Goal: Transaction & Acquisition: Purchase product/service

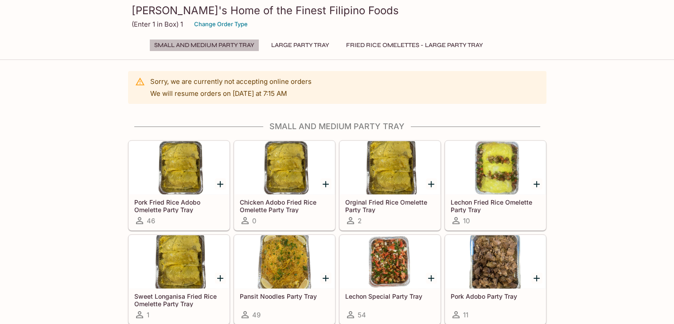
click at [214, 45] on button "Small and Medium Party Tray" at bounding box center [204, 45] width 110 height 12
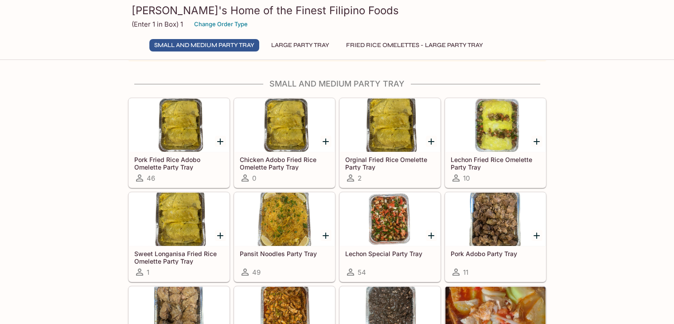
scroll to position [46, 0]
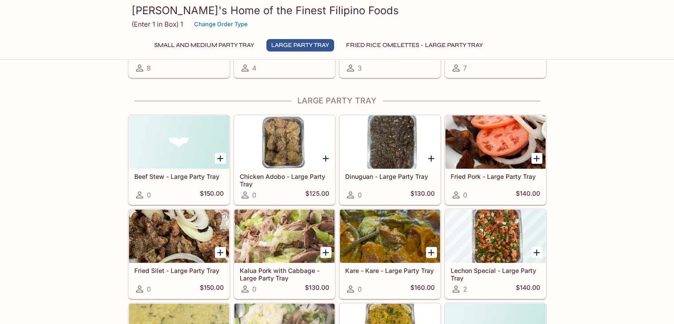
scroll to position [489, 0]
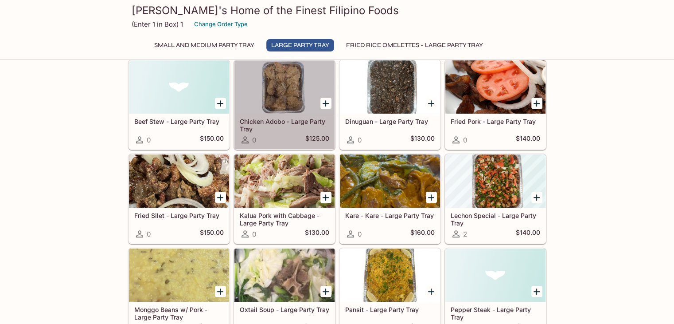
click at [284, 80] on div at bounding box center [285, 86] width 100 height 53
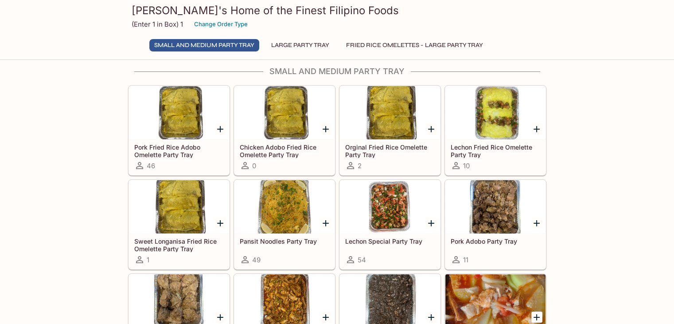
scroll to position [50, 0]
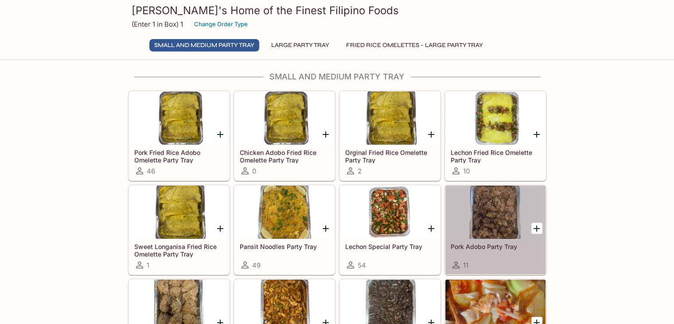
click at [508, 228] on div at bounding box center [496, 211] width 100 height 53
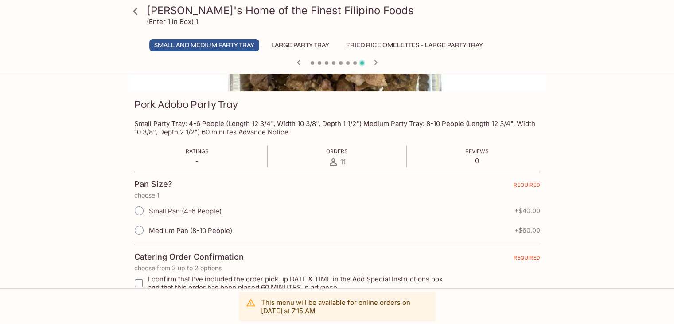
scroll to position [177, 0]
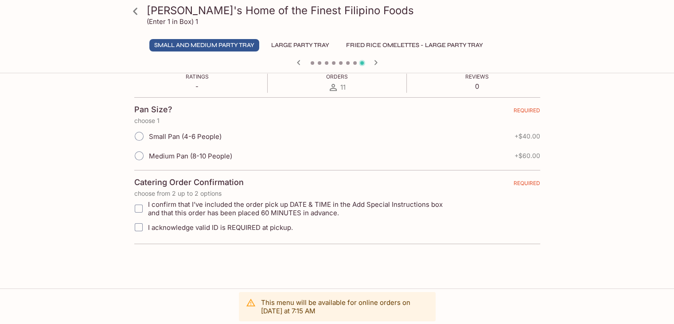
scroll to position [50, 0]
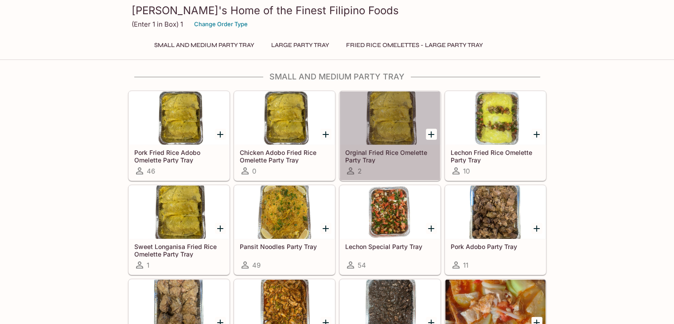
click at [391, 106] on div at bounding box center [390, 117] width 100 height 53
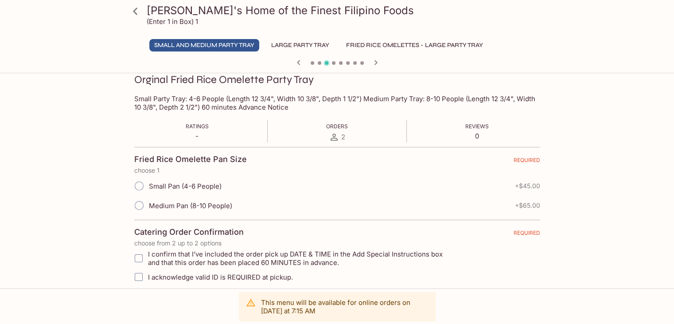
scroll to position [133, 0]
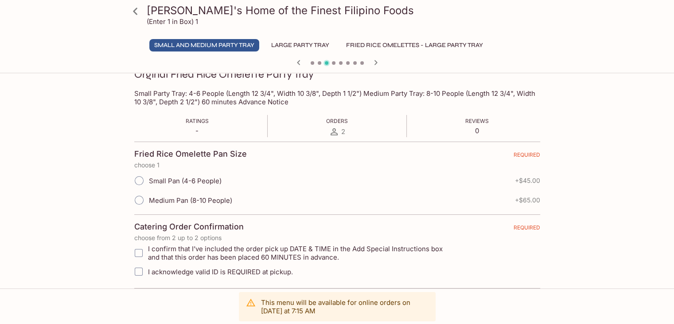
scroll to position [50, 0]
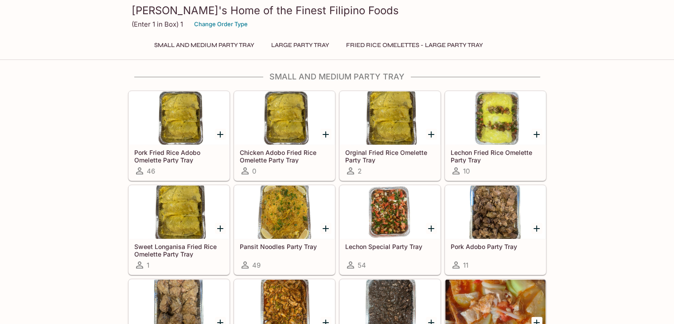
click at [175, 121] on div at bounding box center [179, 117] width 100 height 53
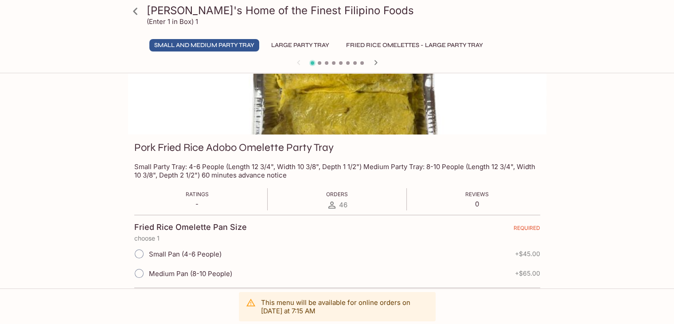
scroll to position [133, 0]
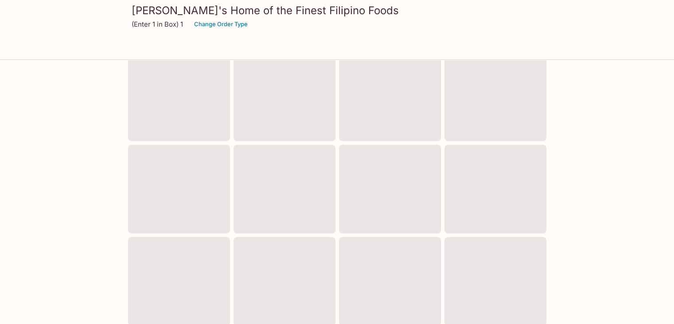
scroll to position [50, 0]
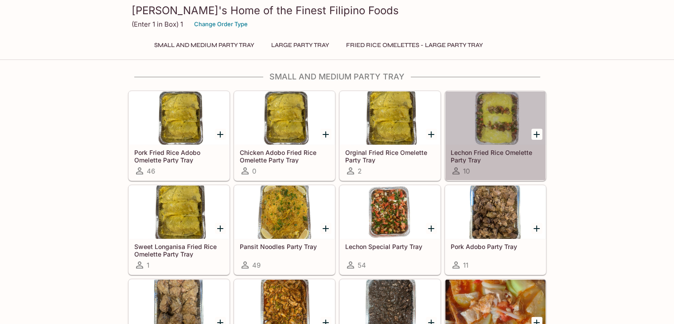
click at [501, 115] on div at bounding box center [496, 117] width 100 height 53
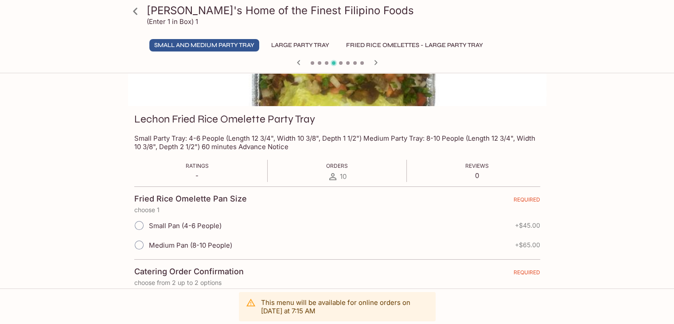
scroll to position [89, 0]
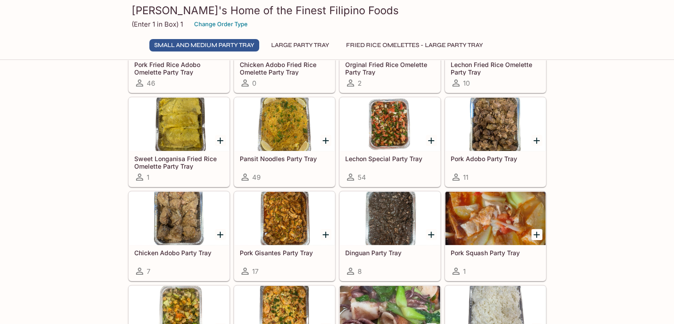
scroll to position [138, 0]
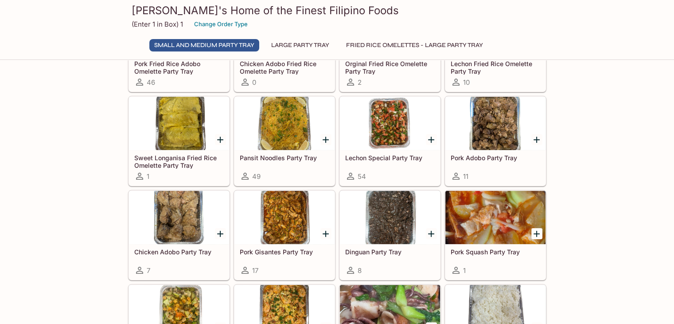
click at [302, 211] on div at bounding box center [285, 217] width 100 height 53
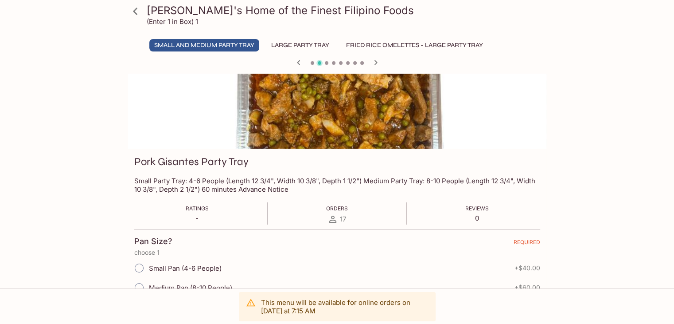
scroll to position [133, 0]
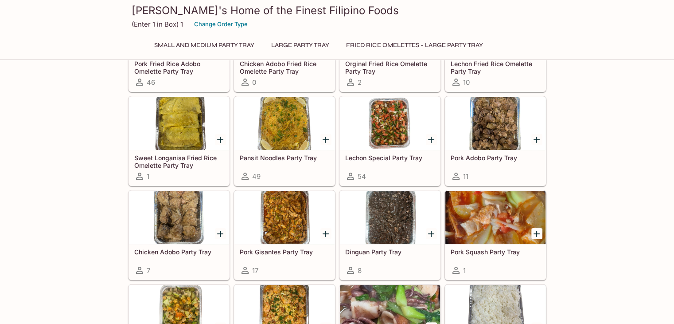
scroll to position [135, 0]
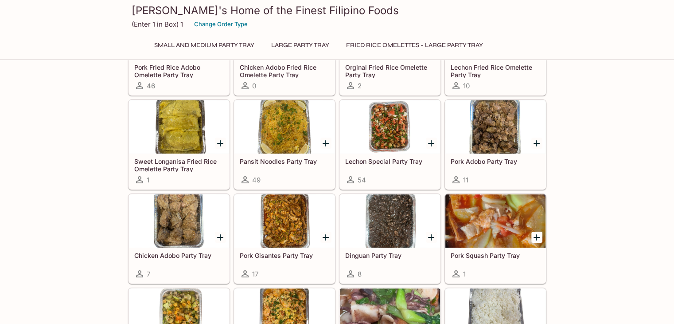
click at [188, 199] on div at bounding box center [179, 220] width 100 height 53
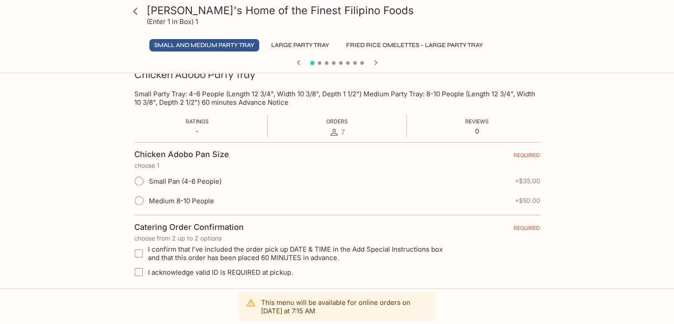
scroll to position [133, 0]
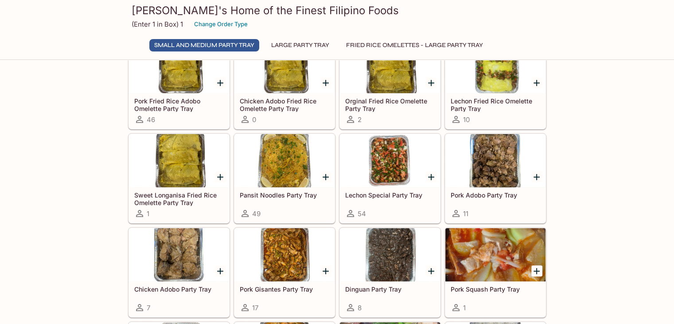
scroll to position [43, 0]
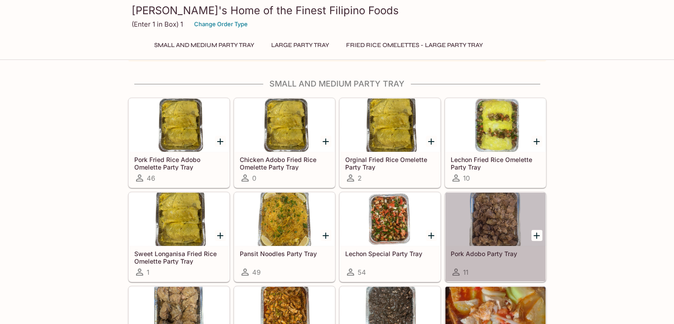
click at [483, 212] on div at bounding box center [496, 218] width 100 height 53
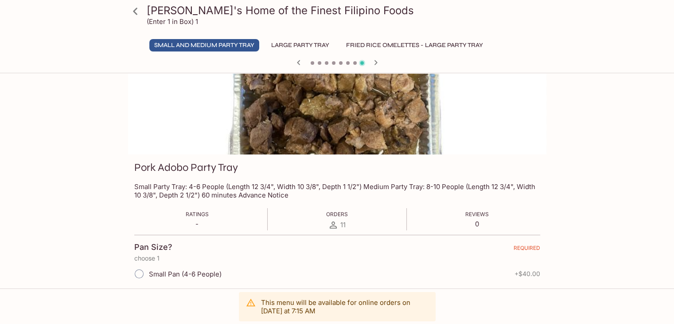
scroll to position [133, 0]
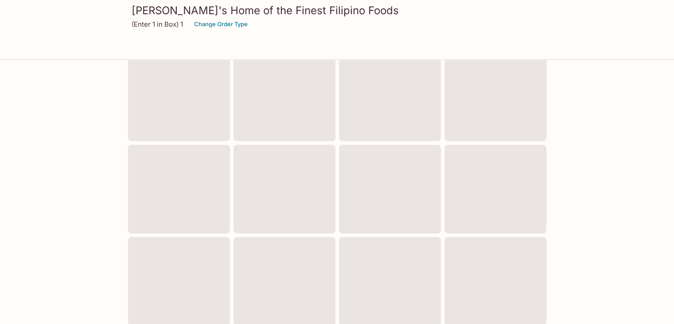
scroll to position [43, 0]
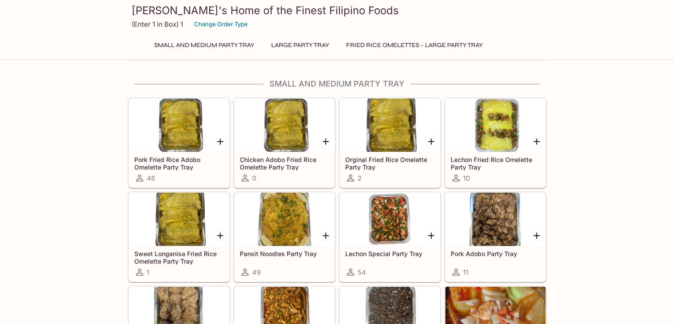
click at [295, 207] on div at bounding box center [285, 218] width 100 height 53
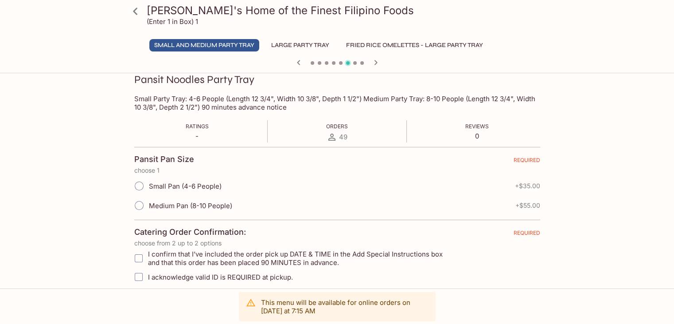
scroll to position [133, 0]
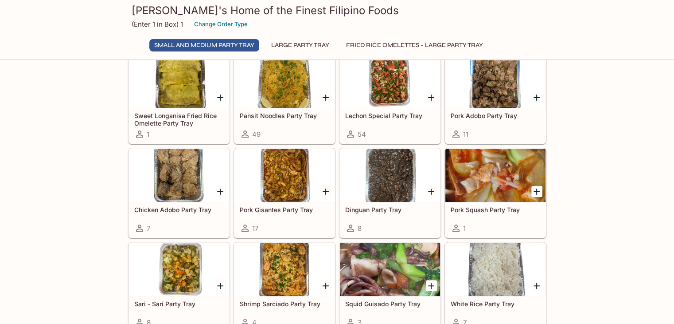
scroll to position [220, 0]
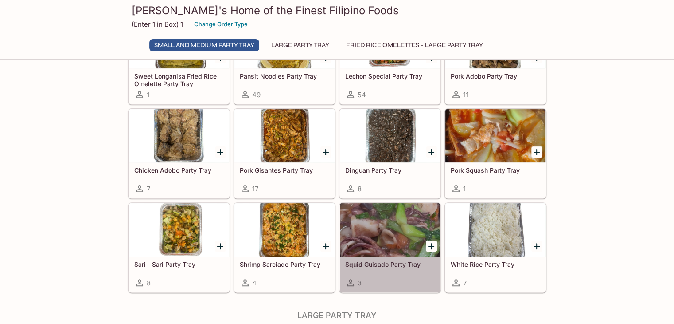
click at [371, 235] on div at bounding box center [390, 229] width 100 height 53
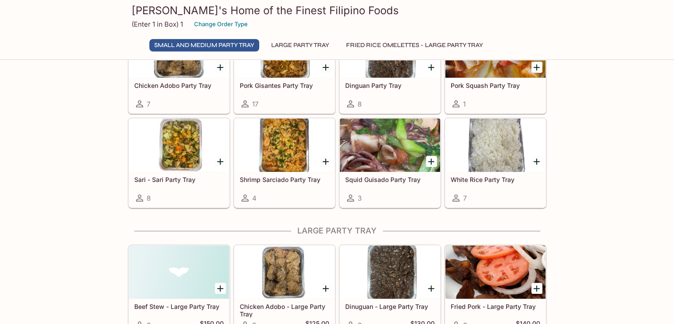
scroll to position [305, 0]
click at [170, 125] on div at bounding box center [179, 144] width 100 height 53
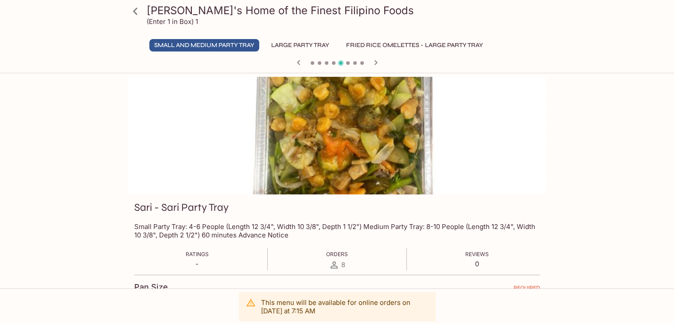
scroll to position [89, 0]
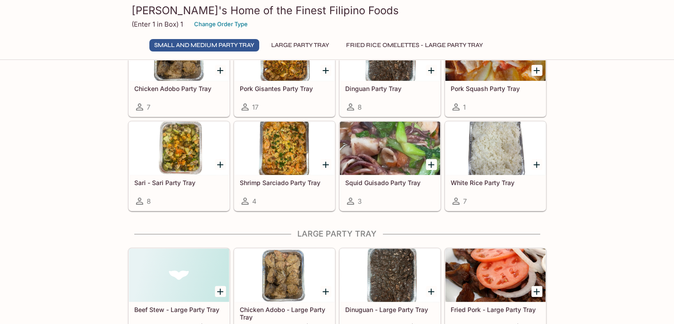
scroll to position [213, 0]
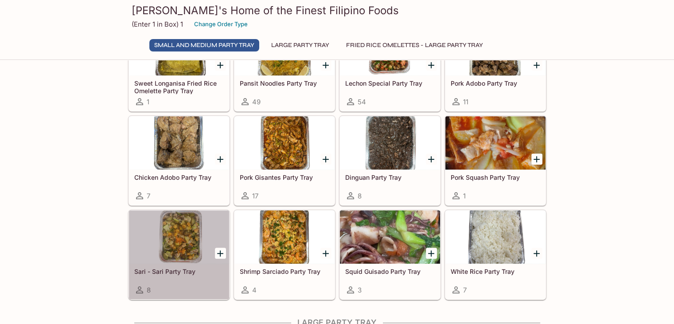
click at [170, 247] on div at bounding box center [179, 236] width 100 height 53
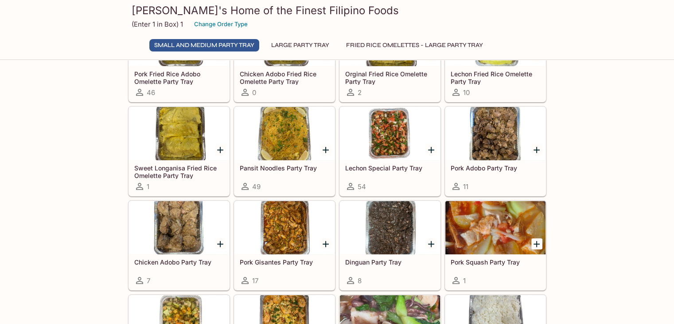
scroll to position [133, 0]
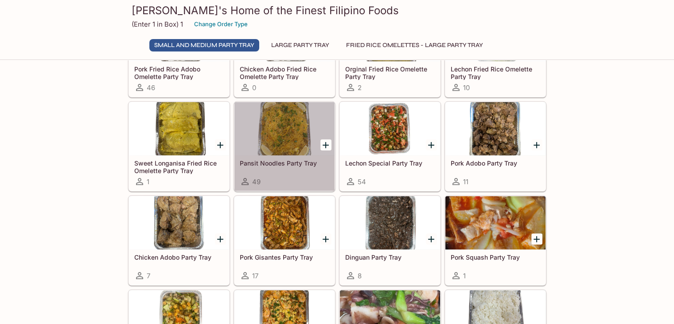
click at [300, 138] on div at bounding box center [285, 128] width 100 height 53
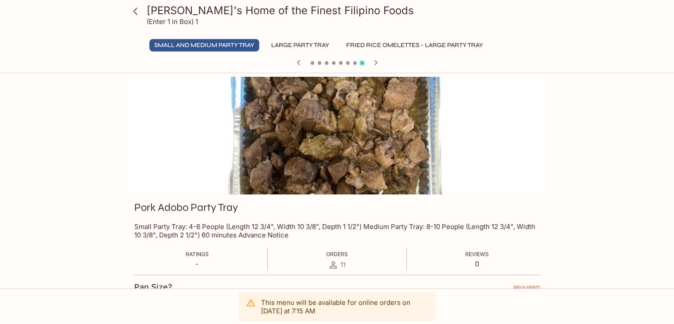
scroll to position [133, 0]
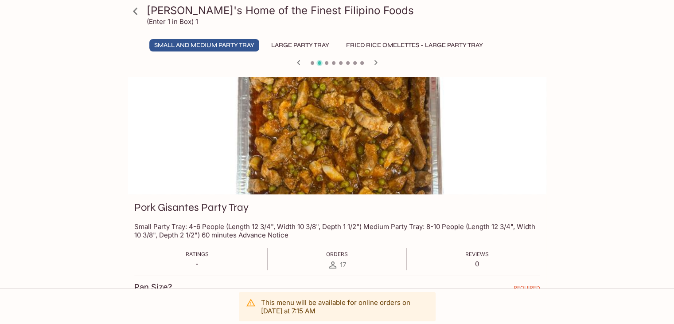
click at [134, 203] on h3 "Pork Gisantes Party Tray" at bounding box center [191, 207] width 114 height 14
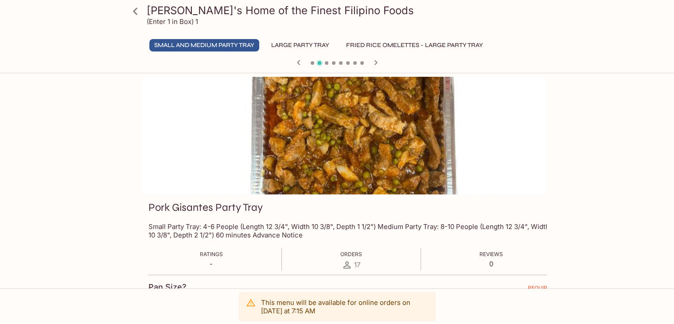
click at [160, 203] on h3 "Pork Gisantes Party Tray" at bounding box center [206, 207] width 114 height 14
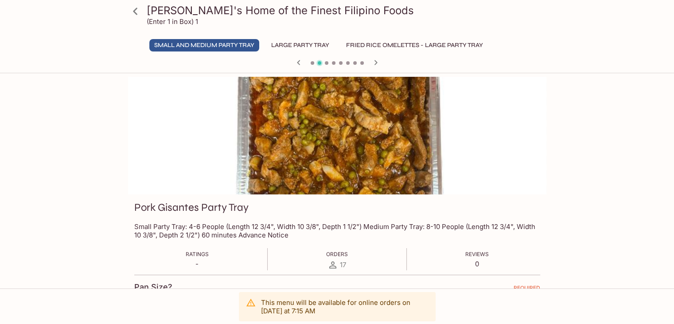
click at [150, 207] on h3 "Pork Gisantes Party Tray" at bounding box center [191, 207] width 114 height 14
click at [144, 206] on h3 "Pork Gisantes Party Tray" at bounding box center [191, 207] width 114 height 14
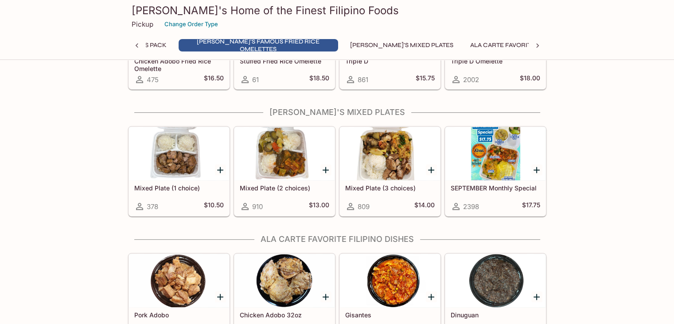
scroll to position [488, 0]
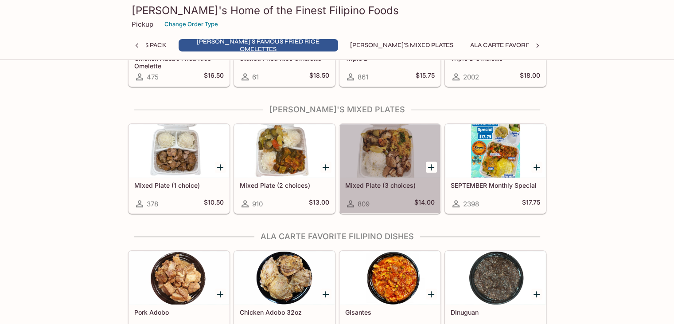
click at [375, 149] on div at bounding box center [390, 150] width 100 height 53
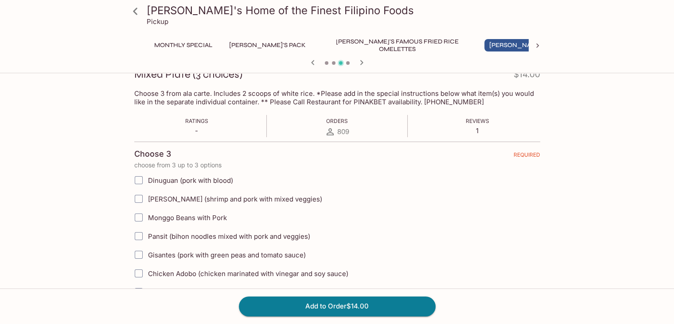
scroll to position [177, 0]
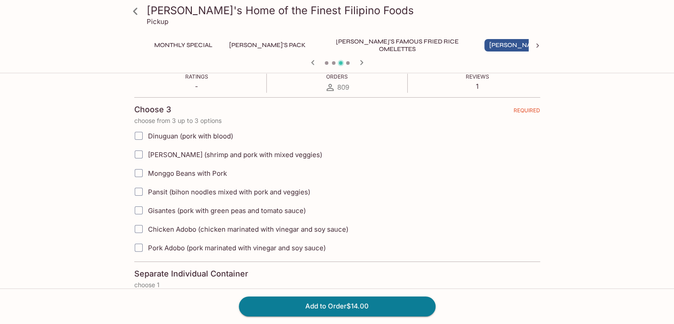
click at [138, 209] on input "Gisantes (pork with green peas and tomato sauce)" at bounding box center [139, 210] width 18 height 18
checkbox input "true"
click at [141, 243] on input "Pork Adobo (pork marinated with vinegar and soy sauce)" at bounding box center [139, 247] width 18 height 18
checkbox input "true"
click at [141, 157] on input "Sari Sari (shrimp and pork with mixed veggies)" at bounding box center [139, 154] width 18 height 18
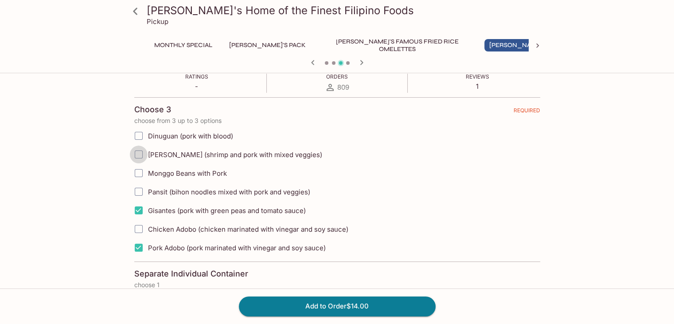
checkbox input "true"
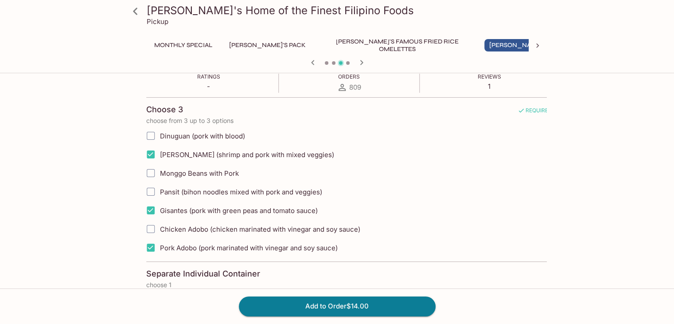
click at [162, 153] on span "Sari Sari (shrimp and pork with mixed veggies)" at bounding box center [247, 154] width 174 height 8
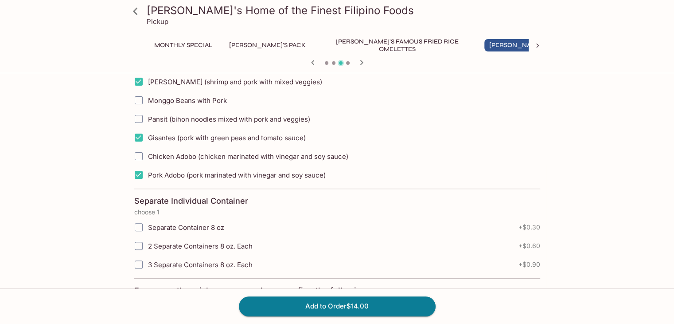
scroll to position [266, 0]
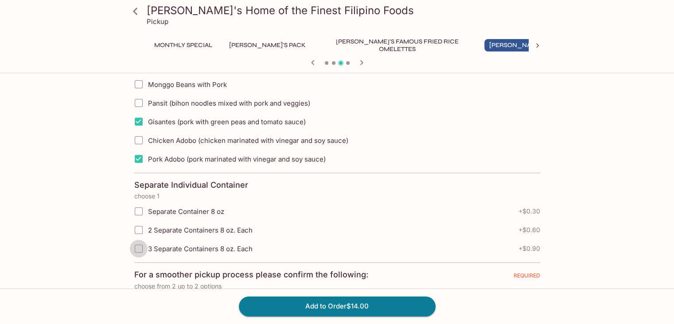
click at [139, 246] on input "3 Separate Containers 8 oz. Each" at bounding box center [139, 248] width 18 height 18
checkbox input "true"
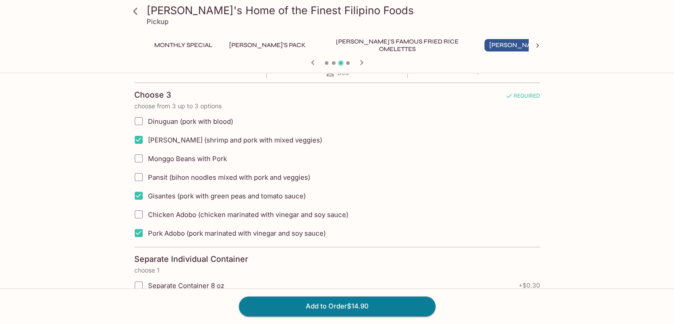
scroll to position [103, 0]
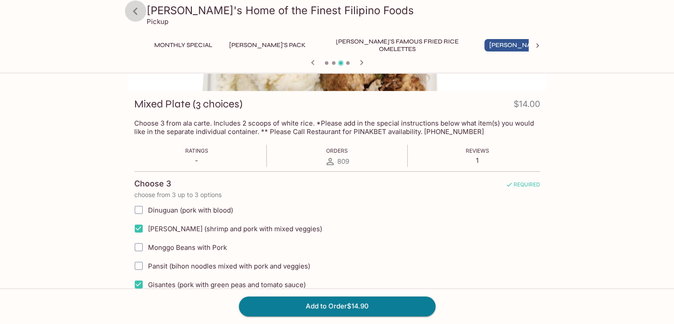
click at [132, 12] on icon at bounding box center [136, 12] width 16 height 16
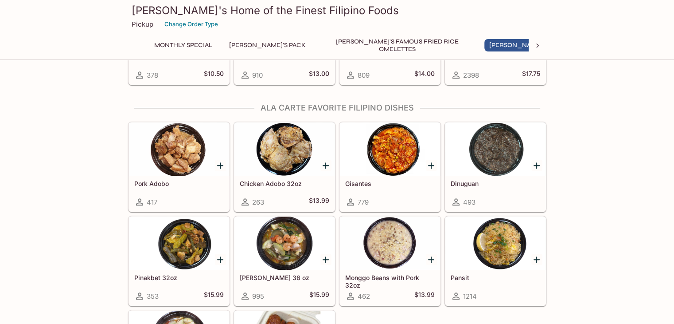
scroll to position [621, 0]
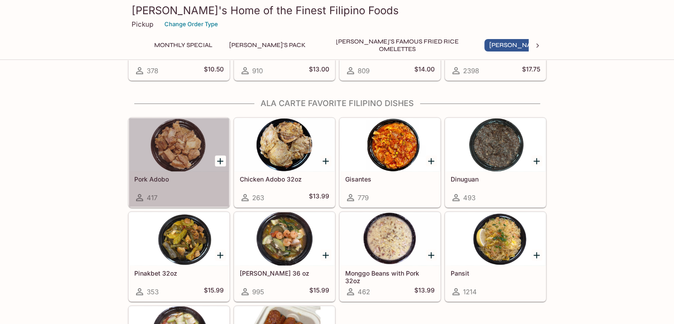
click at [167, 118] on div at bounding box center [179, 144] width 100 height 53
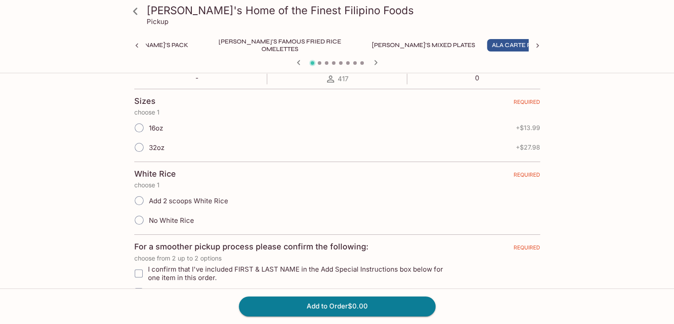
scroll to position [209, 0]
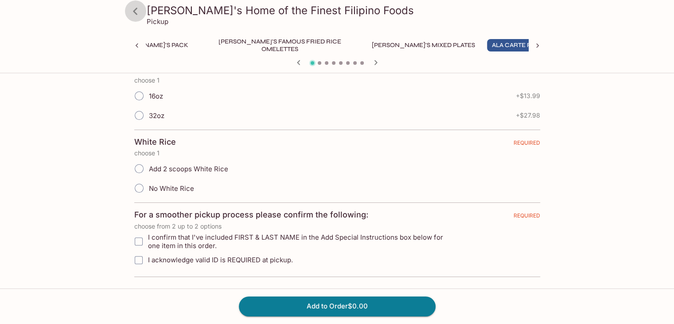
click at [137, 8] on icon at bounding box center [135, 11] width 4 height 7
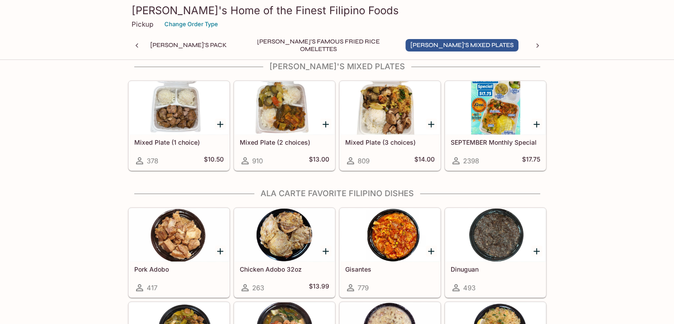
click at [511, 102] on div at bounding box center [496, 107] width 100 height 53
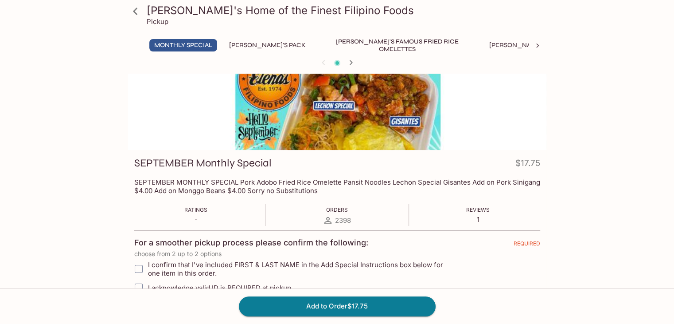
click at [648, 141] on div "Elena's Home of the Finest Filipino Foods Pickup Monthly Special Elena's Pack E…" at bounding box center [337, 194] width 674 height 324
click at [335, 101] on div at bounding box center [337, 90] width 418 height 117
click at [586, 123] on div "Elena's Home of the Finest Filipino Foods Pickup Monthly Special Elena's Pack E…" at bounding box center [337, 235] width 567 height 407
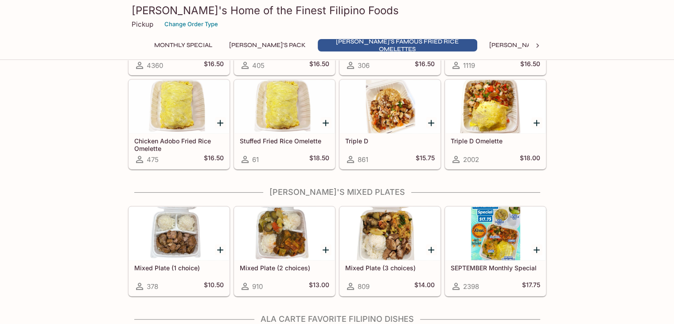
scroll to position [360, 0]
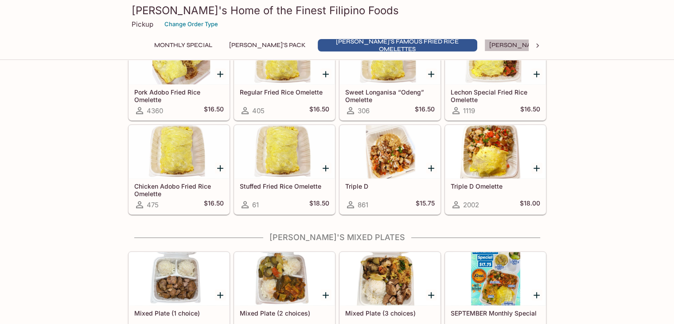
click at [485, 45] on button "Elena's Mixed Plates" at bounding box center [541, 45] width 113 height 12
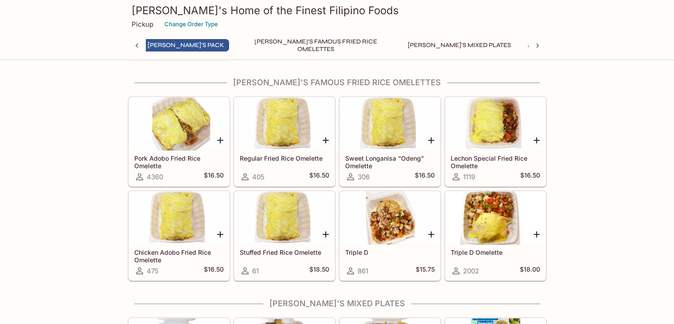
scroll to position [0, 79]
click at [535, 45] on icon at bounding box center [537, 45] width 9 height 9
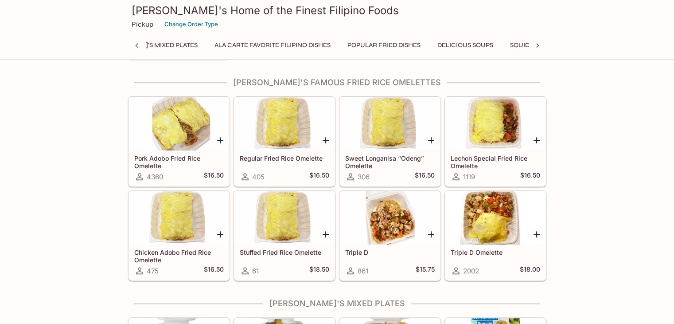
scroll to position [0, 418]
click at [537, 45] on icon at bounding box center [537, 45] width 3 height 4
click at [142, 45] on div at bounding box center [137, 45] width 18 height 13
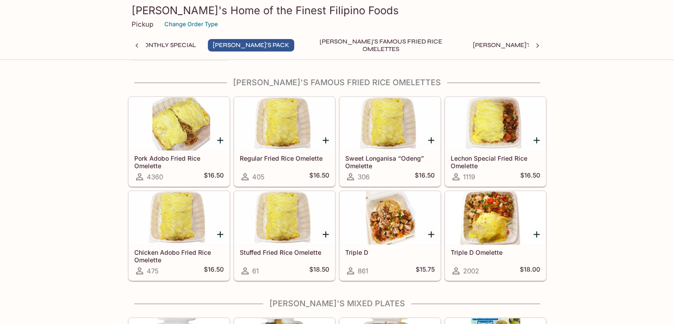
scroll to position [0, 0]
click at [142, 45] on div "Monthly Special Elena's Pack Elena's Famous Fried Rice Omelettes Elena's Mixed …" at bounding box center [337, 48] width 418 height 18
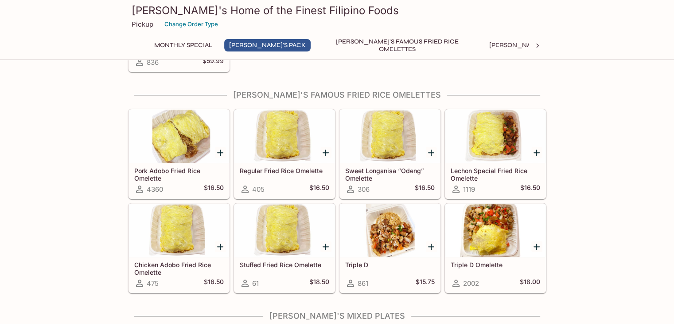
scroll to position [117, 0]
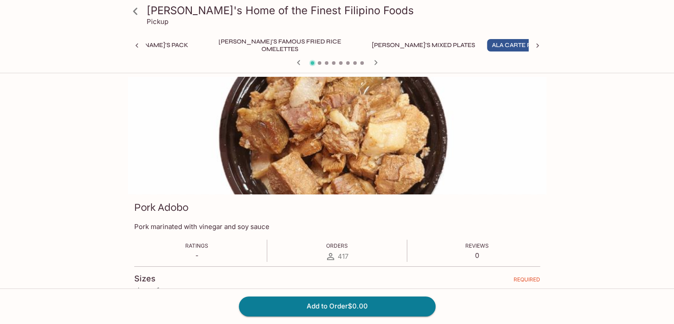
click at [130, 13] on icon at bounding box center [136, 12] width 16 height 16
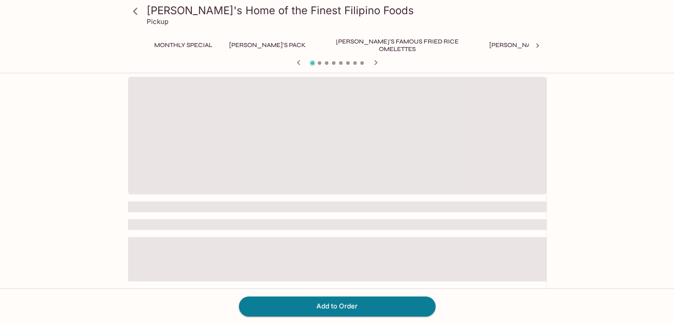
scroll to position [0, 117]
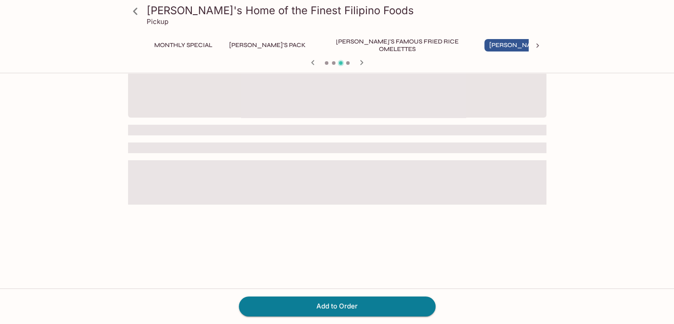
scroll to position [76, 0]
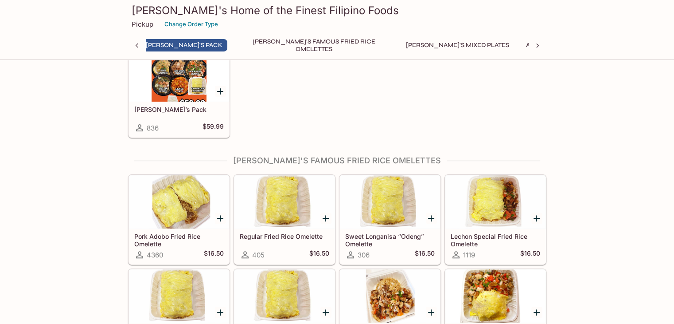
scroll to position [43, 0]
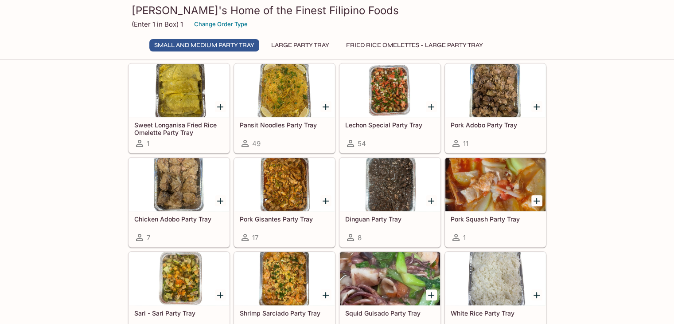
scroll to position [177, 0]
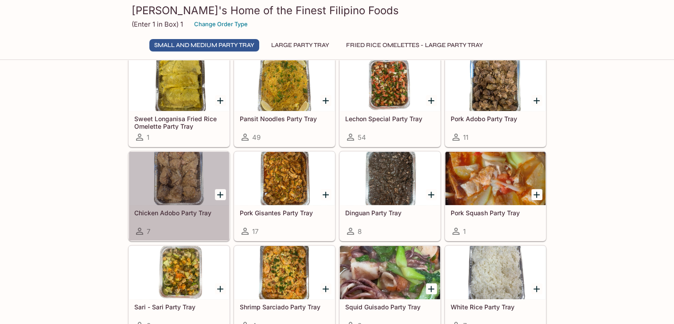
click at [188, 167] on div at bounding box center [179, 178] width 100 height 53
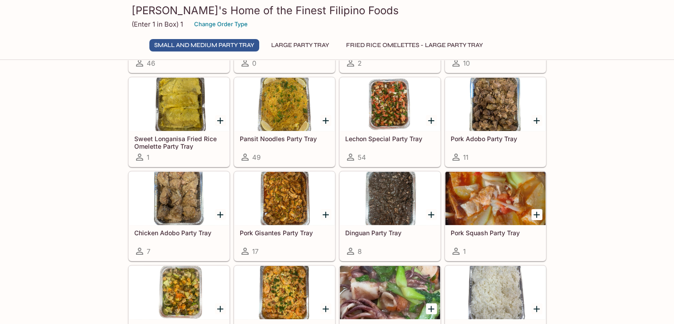
scroll to position [110, 0]
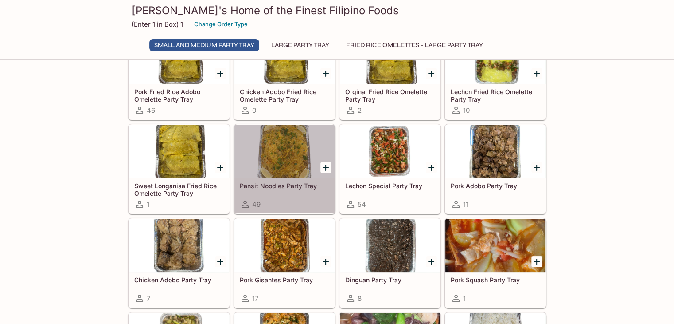
click at [269, 161] on div at bounding box center [285, 151] width 100 height 53
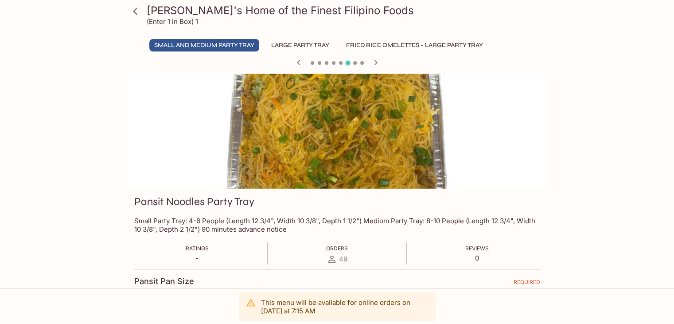
scroll to position [133, 0]
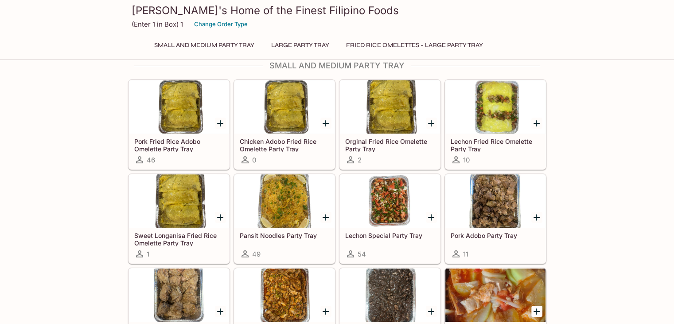
scroll to position [18, 0]
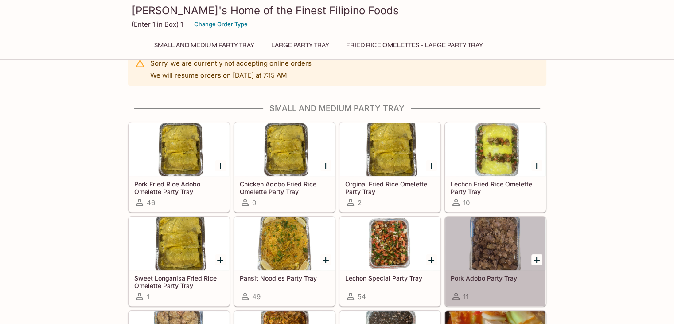
click at [490, 254] on div at bounding box center [496, 243] width 100 height 53
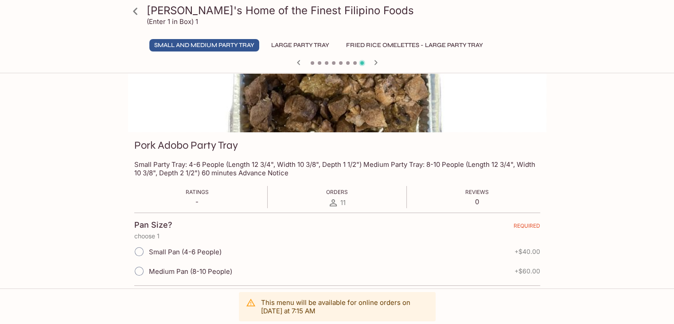
scroll to position [133, 0]
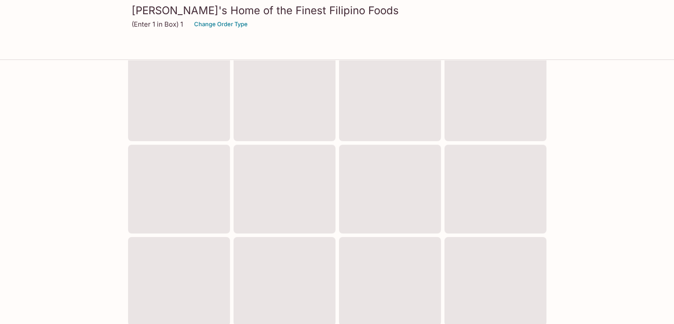
scroll to position [18, 0]
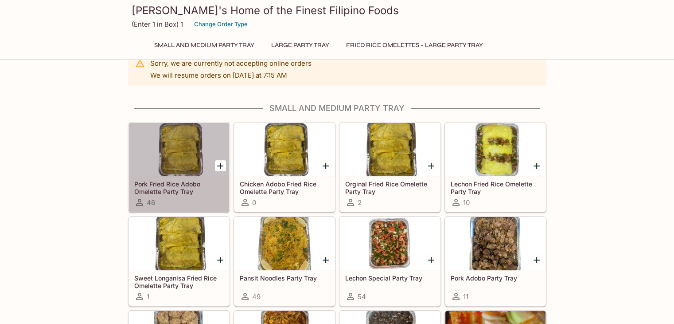
click at [172, 138] on div at bounding box center [179, 149] width 100 height 53
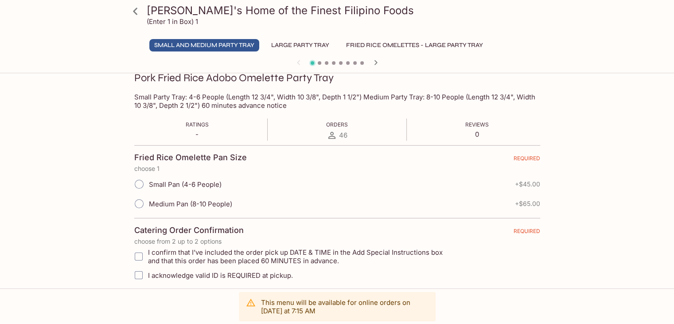
scroll to position [133, 0]
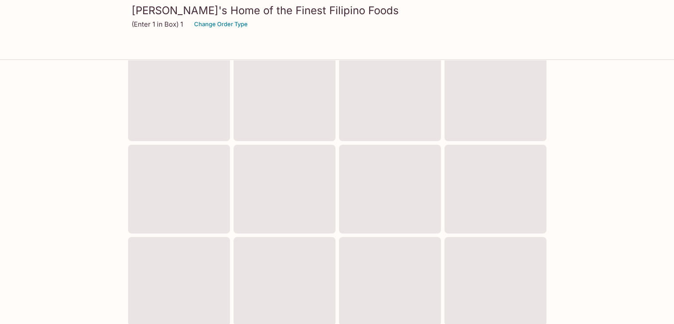
scroll to position [18, 0]
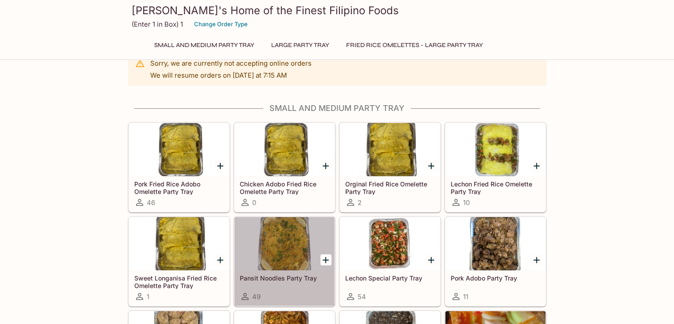
click at [277, 242] on div at bounding box center [285, 243] width 100 height 53
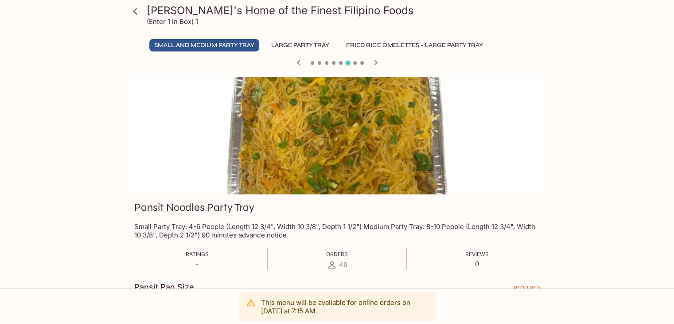
scroll to position [133, 0]
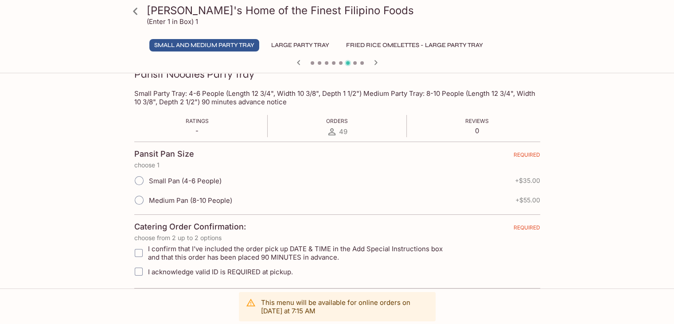
scroll to position [18, 0]
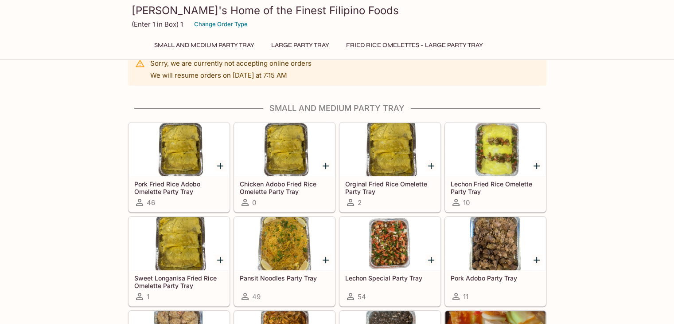
click at [202, 162] on div at bounding box center [179, 149] width 100 height 53
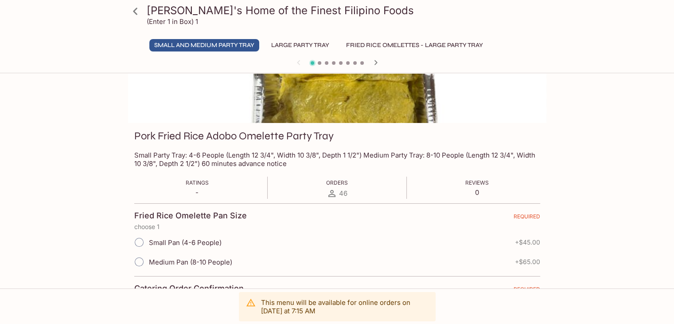
scroll to position [145, 0]
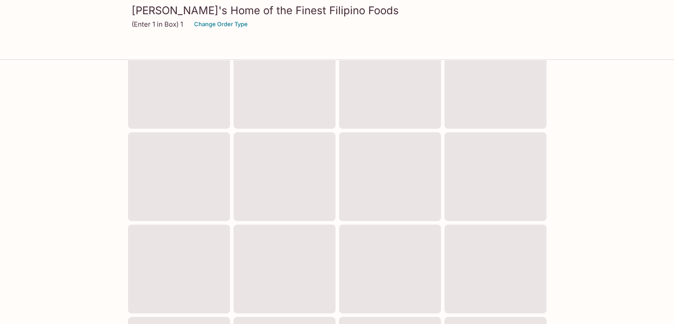
scroll to position [18, 0]
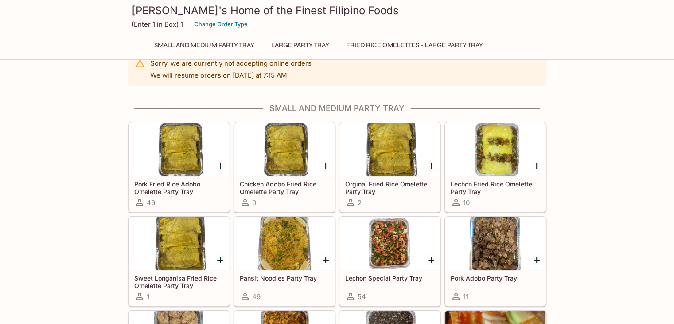
click at [482, 249] on div at bounding box center [496, 243] width 100 height 53
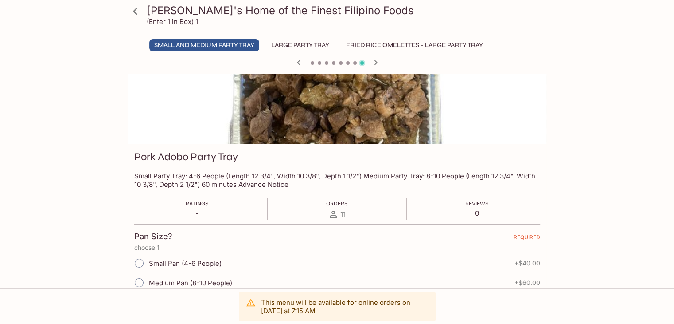
scroll to position [89, 0]
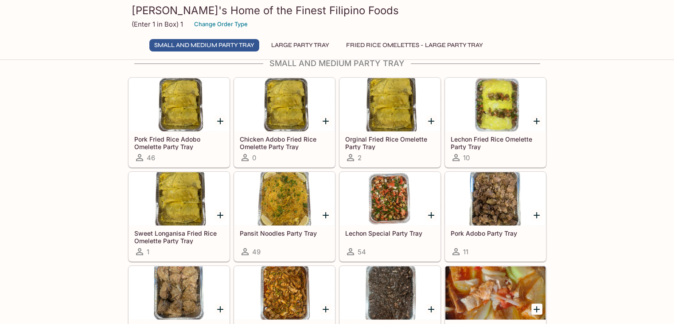
scroll to position [107, 0]
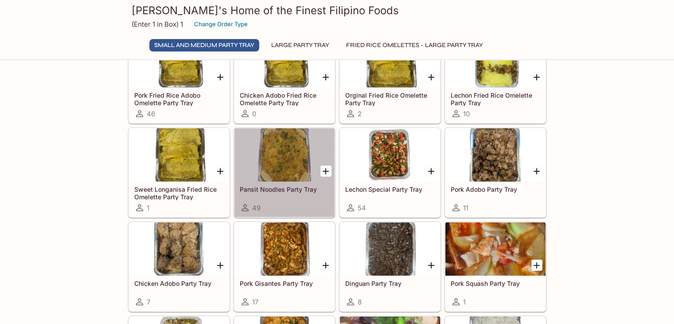
click at [273, 170] on div at bounding box center [285, 154] width 100 height 53
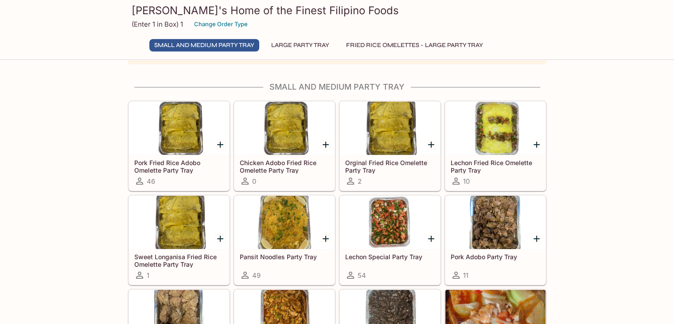
scroll to position [59, 0]
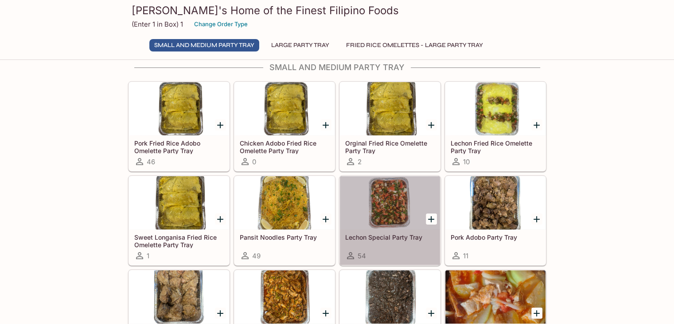
click at [390, 189] on div at bounding box center [390, 202] width 100 height 53
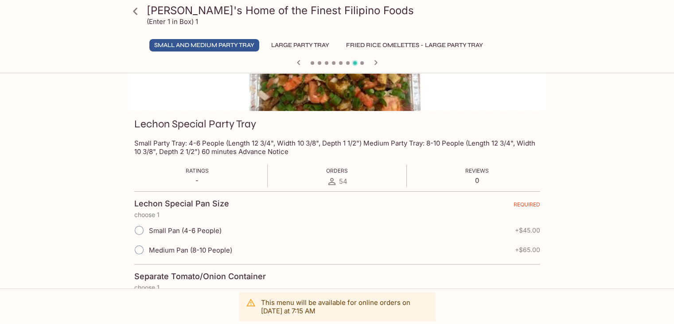
scroll to position [145, 0]
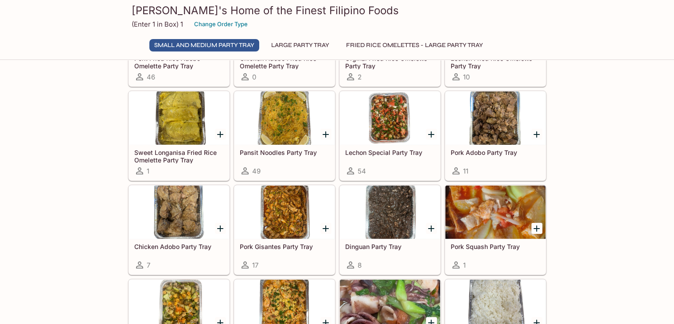
scroll to position [188, 0]
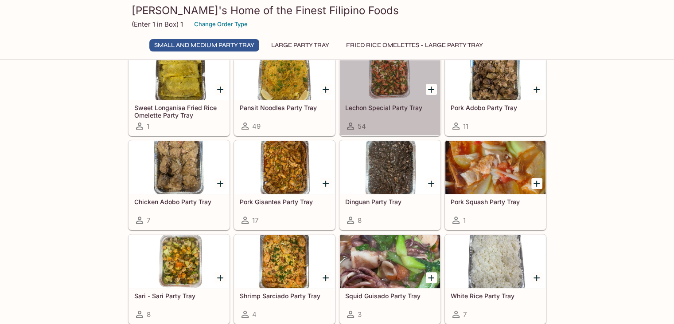
click at [395, 82] on div at bounding box center [390, 73] width 100 height 53
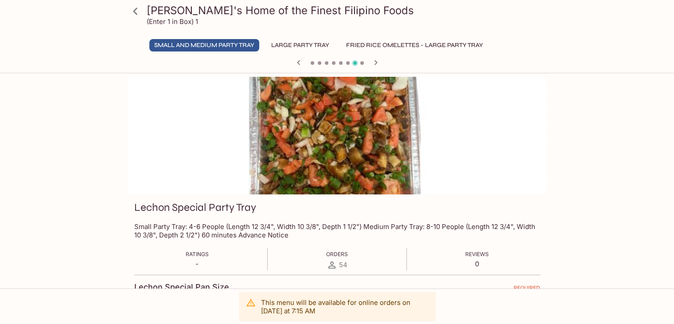
click at [222, 209] on h3 "Lechon Special Party Tray" at bounding box center [195, 207] width 122 height 14
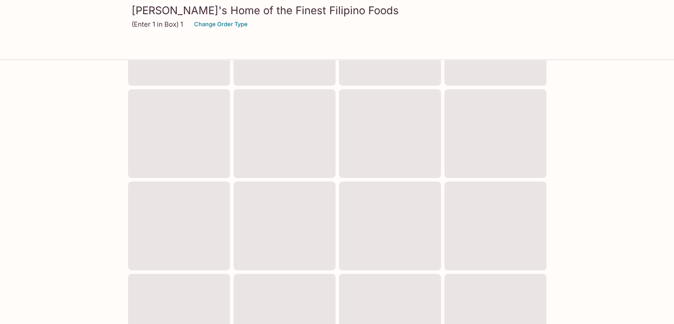
scroll to position [185, 0]
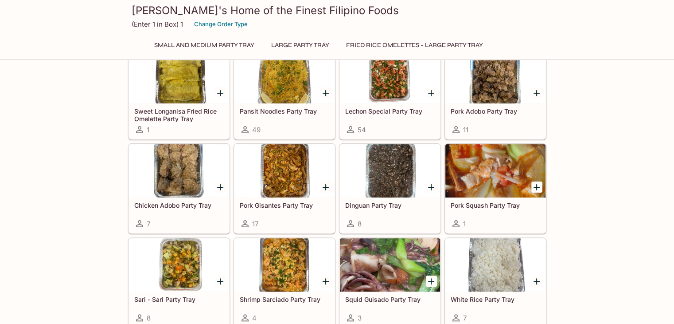
click at [372, 98] on div at bounding box center [390, 76] width 100 height 53
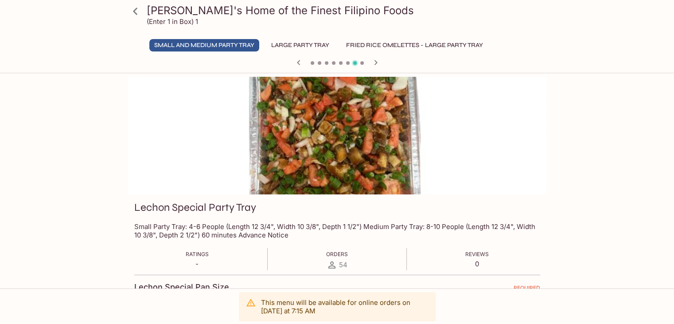
click at [191, 204] on h3 "Lechon Special Party Tray" at bounding box center [195, 207] width 122 height 14
click at [193, 208] on h3 "Lechon Special Party Tray" at bounding box center [195, 207] width 122 height 14
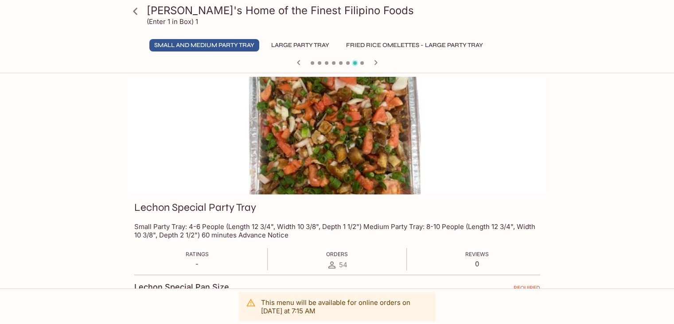
click at [193, 208] on h3 "Lechon Special Party Tray" at bounding box center [195, 207] width 122 height 14
